Goal: Information Seeking & Learning: Learn about a topic

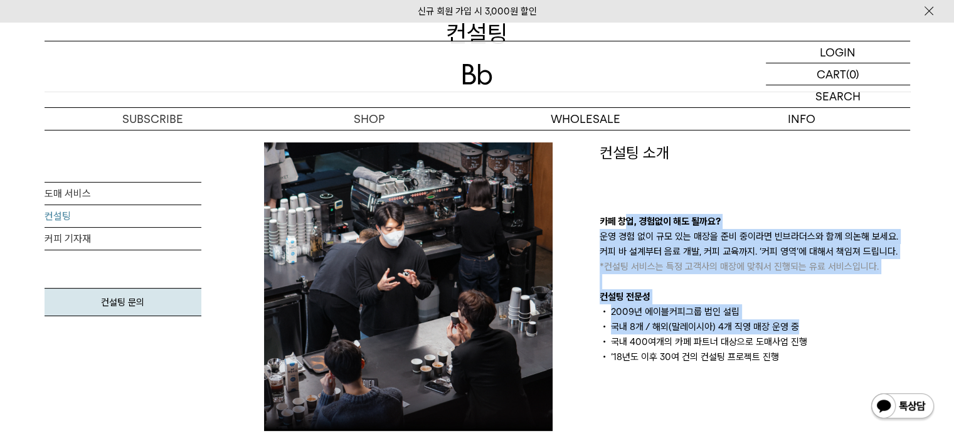
click at [801, 330] on div "컨설팅 소개 카페 창업, 경험없이 해도 될까요? 운영 경험 없이 규모 있는 매장을 준비 중이라면 빈브라더스와 함께 의논해 보세요. 커피 바 설…" at bounding box center [754, 253] width 310 height 222
click at [801, 330] on li "국내 8개 / 해외(말레이시아) 4개 직영 매장 운영 중" at bounding box center [754, 326] width 310 height 15
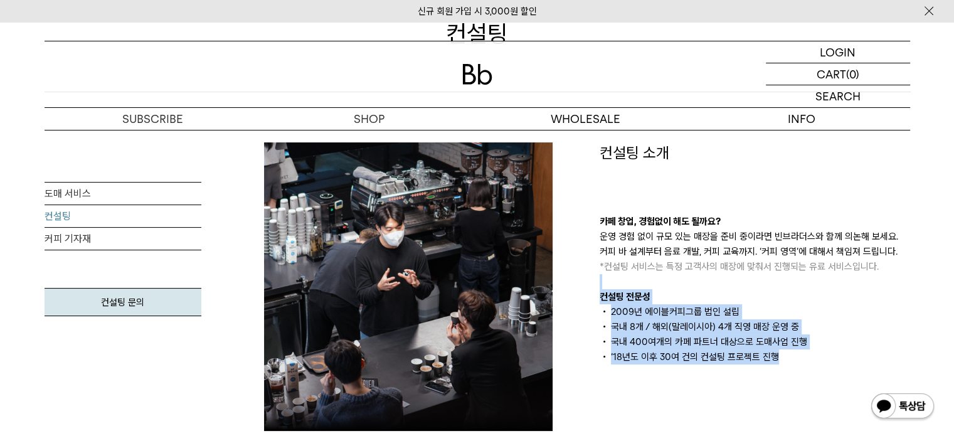
drag, startPoint x: 805, startPoint y: 359, endPoint x: 784, endPoint y: 281, distance: 80.5
click at [784, 282] on div "카페 창업, 경험없이 해도 될까요? 운영 경험 없이 규모 있는 매장을 준비 중이라면 빈브라더스와 함께 의논해 보세요. 커피 바 설계부터 음료 …" at bounding box center [754, 289] width 310 height 150
click at [785, 278] on div "카페 창업, 경험없이 해도 될까요? 운영 경험 없이 규모 있는 매장을 준비 중이라면 빈브라더스와 함께 의논해 보세요. 커피 바 설계부터 음료 …" at bounding box center [754, 289] width 310 height 150
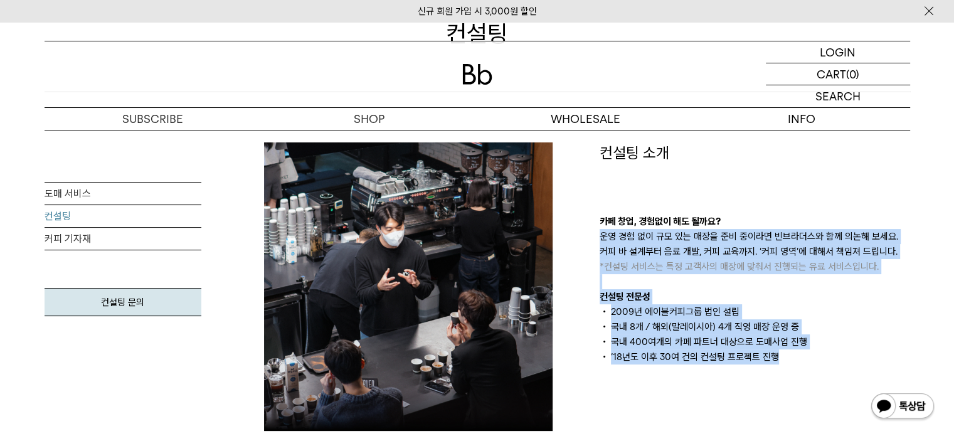
drag, startPoint x: 759, startPoint y: 198, endPoint x: 821, endPoint y: 353, distance: 167.4
click at [823, 354] on div "컨설팅 소개 카페 창업, 경험없이 해도 될까요? 운영 경험 없이 규모 있는 매장을 준비 중이라면 빈브라더스와 함께 의논해 보세요. 커피 바 설…" at bounding box center [754, 253] width 310 height 222
click at [820, 351] on li "‘18년도 이후 30여 건의 컨설팅 프로젝트 진행" at bounding box center [754, 356] width 310 height 15
drag, startPoint x: 818, startPoint y: 356, endPoint x: 767, endPoint y: 202, distance: 162.2
click at [767, 202] on div "컨설팅 소개 카페 창업, 경험없이 해도 될까요? 운영 경험 없이 규모 있는 매장을 준비 중이라면 빈브라더스와 함께 의논해 보세요. 커피 바 설…" at bounding box center [754, 253] width 310 height 222
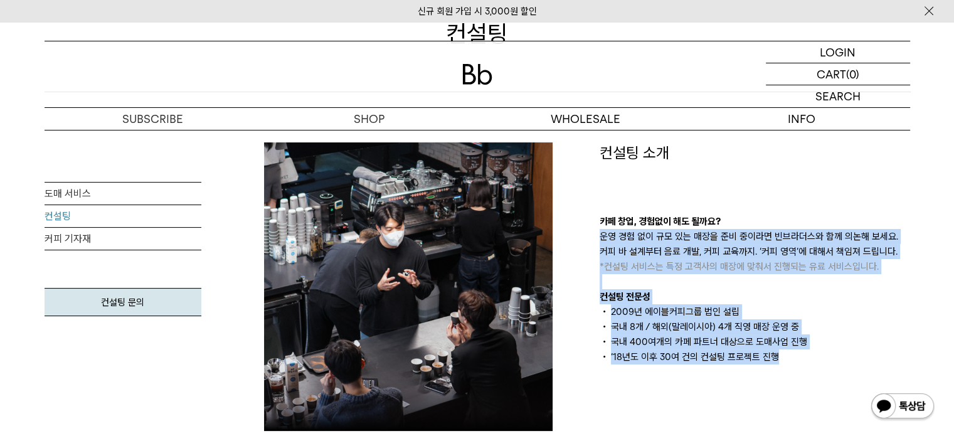
click at [767, 202] on div "컨설팅 소개 카페 창업, 경험없이 해도 될까요? 운영 경험 없이 규모 있는 매장을 준비 중이라면 빈브라더스와 함께 의논해 보세요. 커피 바 설…" at bounding box center [754, 253] width 310 height 222
drag, startPoint x: 690, startPoint y: 196, endPoint x: 823, endPoint y: 349, distance: 202.7
click at [823, 349] on div "컨설팅 소개 카페 창업, 경험없이 해도 될까요? 운영 경험 없이 규모 있는 매장을 준비 중이라면 빈브라더스와 함께 의논해 보세요. 커피 바 설…" at bounding box center [754, 253] width 310 height 222
click at [823, 348] on ul "2009년 에이블커피그룹 법인 설립 국내 8개 / 해외(말레이시아) 4개 직영 매장 운영 중 국내 400여개의 카페 파트너 대상으로 도매사업 …" at bounding box center [754, 334] width 310 height 60
click at [810, 342] on li "국내 400여개의 카페 파트너 대상으로 도매사업 진행" at bounding box center [754, 341] width 310 height 15
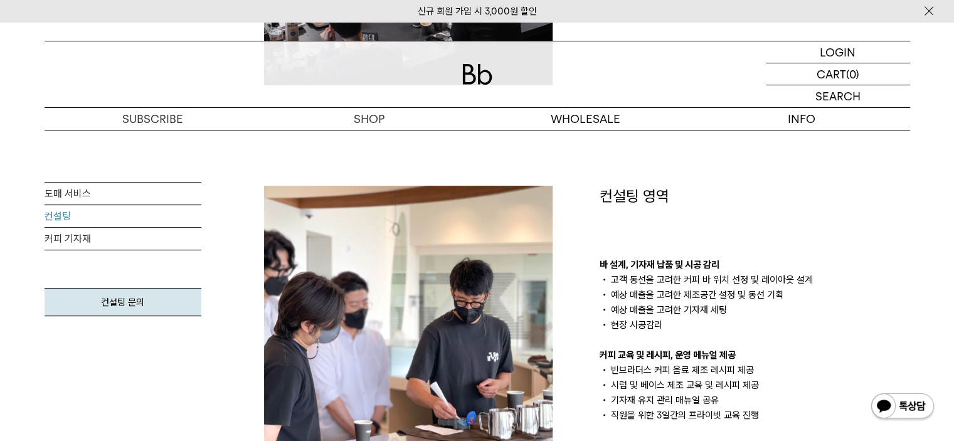
scroll to position [564, 0]
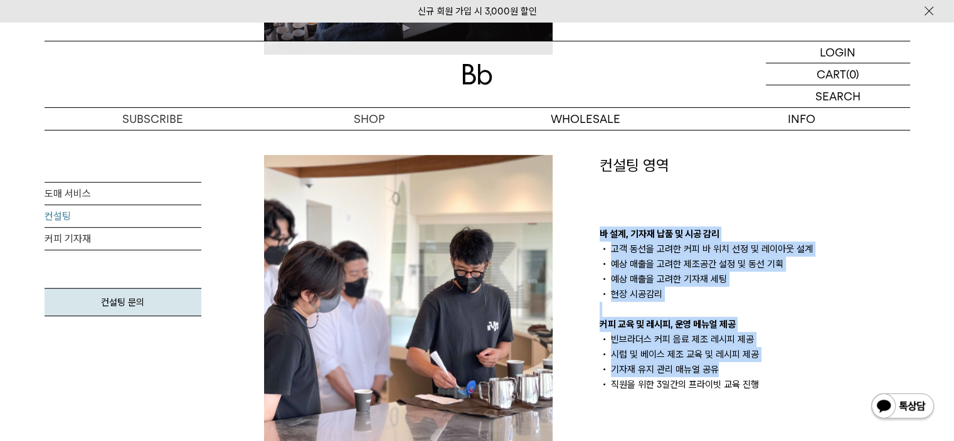
drag, startPoint x: 588, startPoint y: 235, endPoint x: 757, endPoint y: 373, distance: 218.4
click at [757, 373] on div "컨설팅 영역 바 설계, 기자재 납품 및 시공 감리 고객 동선을 고려한 커피 바 위치 선정 및 레이아웃 설계 예상 매출을 고려한 제조공간 설정 …" at bounding box center [754, 299] width 335 height 288
click at [757, 372] on li "기자재 유지 관리 매뉴얼 공유" at bounding box center [754, 369] width 310 height 15
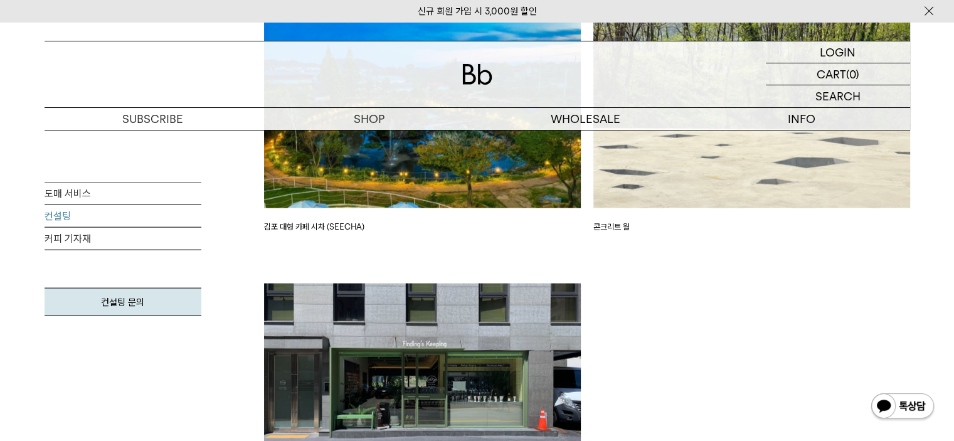
scroll to position [3010, 0]
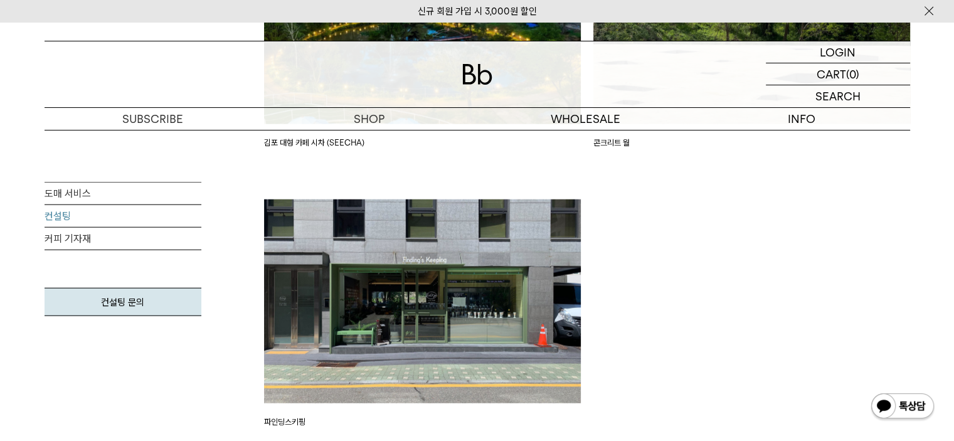
click at [468, 329] on img at bounding box center [422, 301] width 317 height 204
click at [264, 421] on p "파인딩스키핑" at bounding box center [422, 422] width 317 height 13
copy div "파인딩스키핑"
